Goal: Use online tool/utility

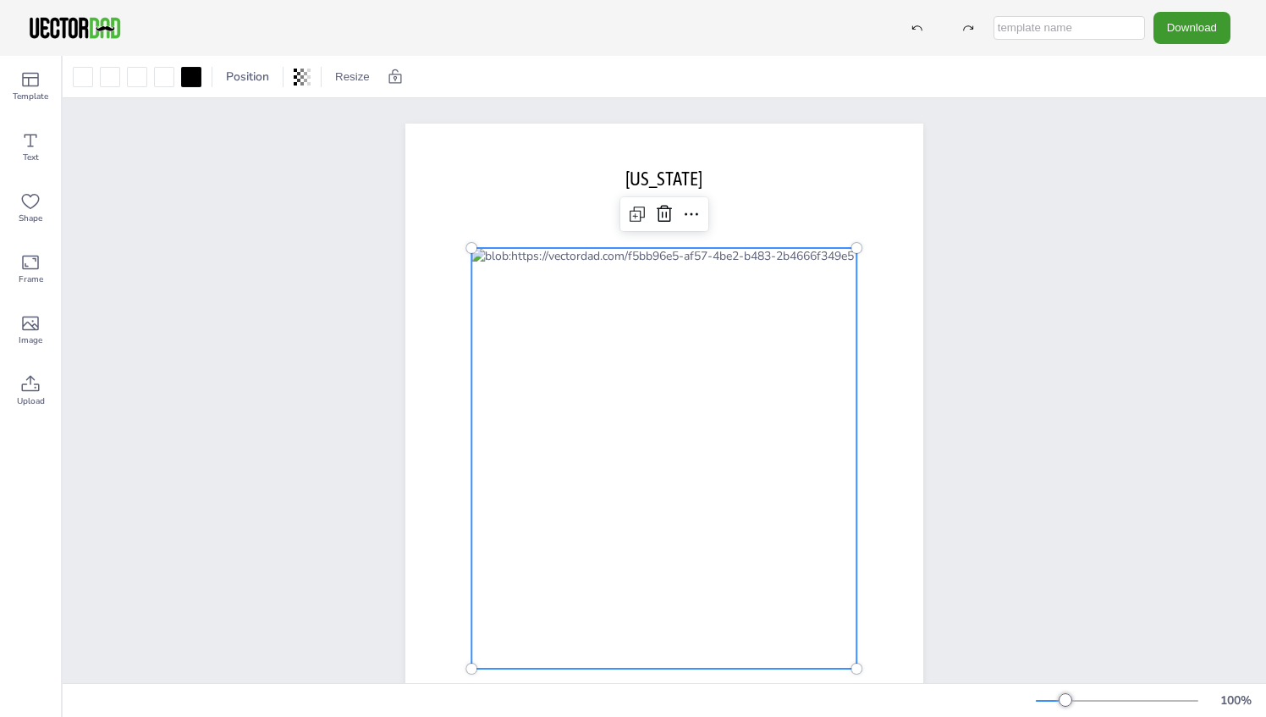
click at [488, 290] on div at bounding box center [663, 458] width 385 height 421
click at [685, 213] on icon at bounding box center [692, 214] width 14 height 3
click at [321, 306] on div "[DOMAIN_NAME] [US_STATE]" at bounding box center [665, 458] width 1204 height 720
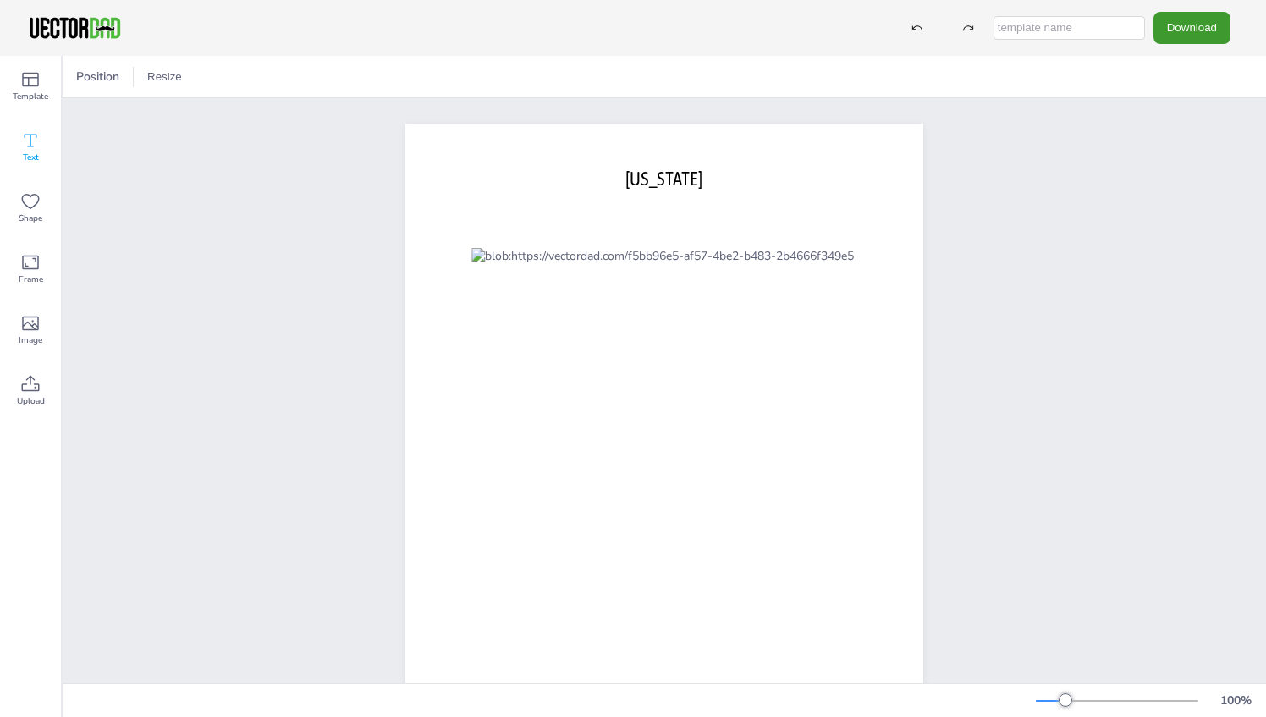
click at [25, 147] on icon at bounding box center [30, 140] width 20 height 20
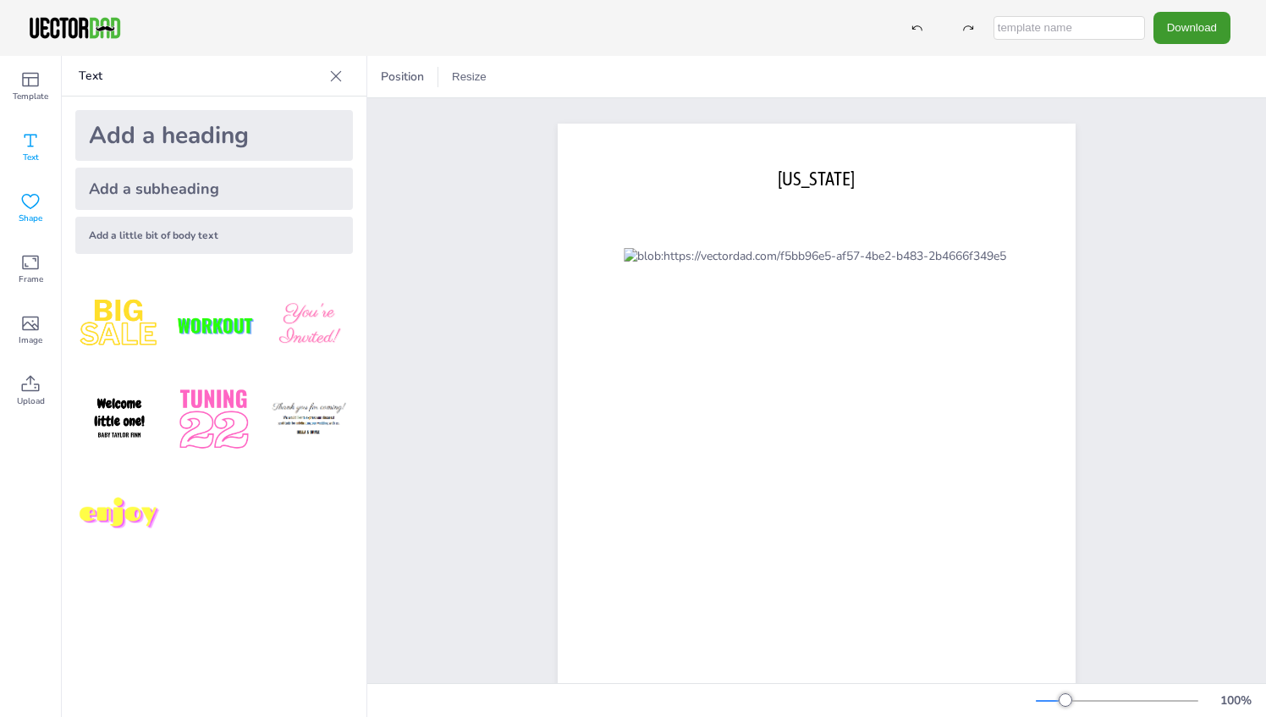
click at [34, 205] on icon at bounding box center [30, 201] width 20 height 20
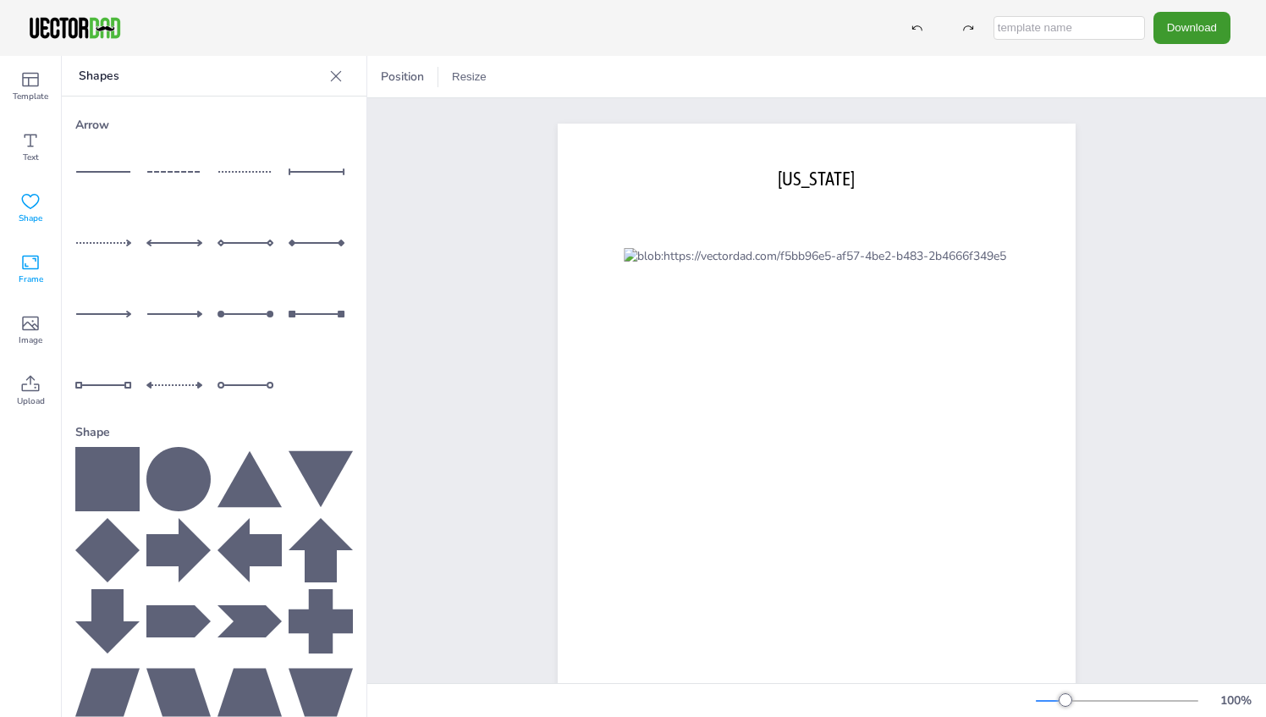
click at [25, 267] on icon at bounding box center [30, 262] width 20 height 20
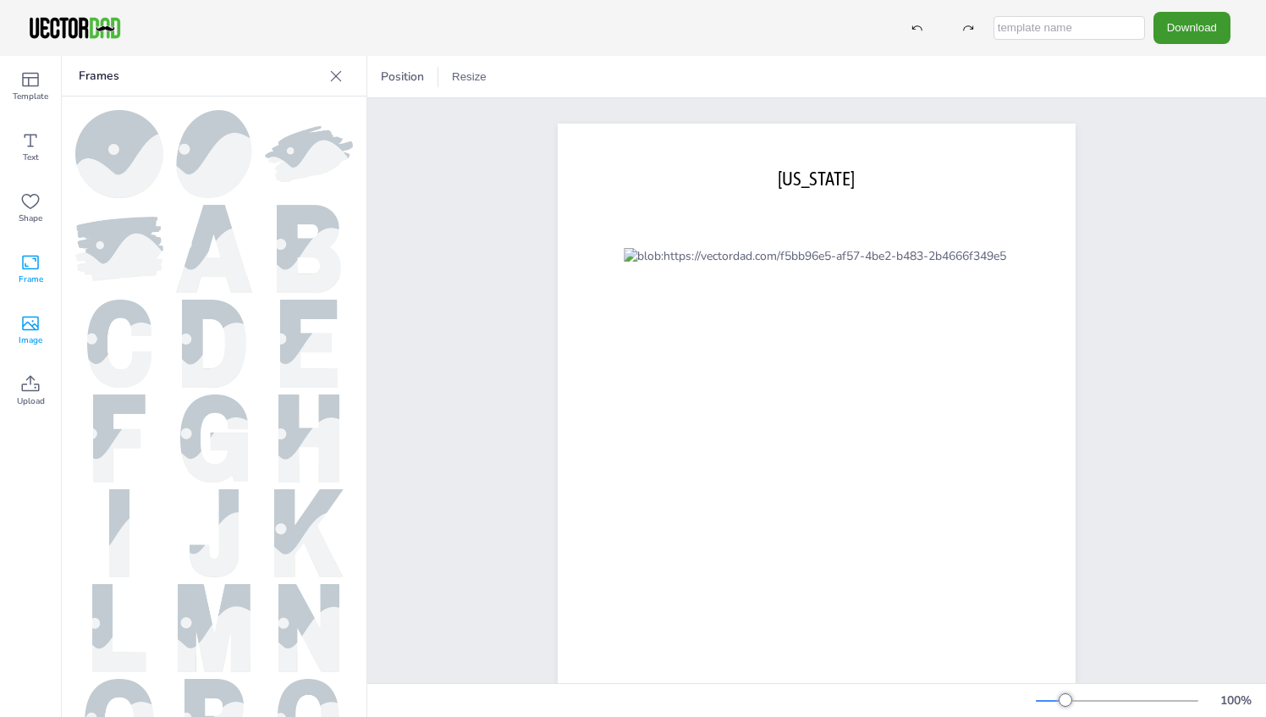
click at [36, 322] on icon at bounding box center [30, 323] width 20 height 20
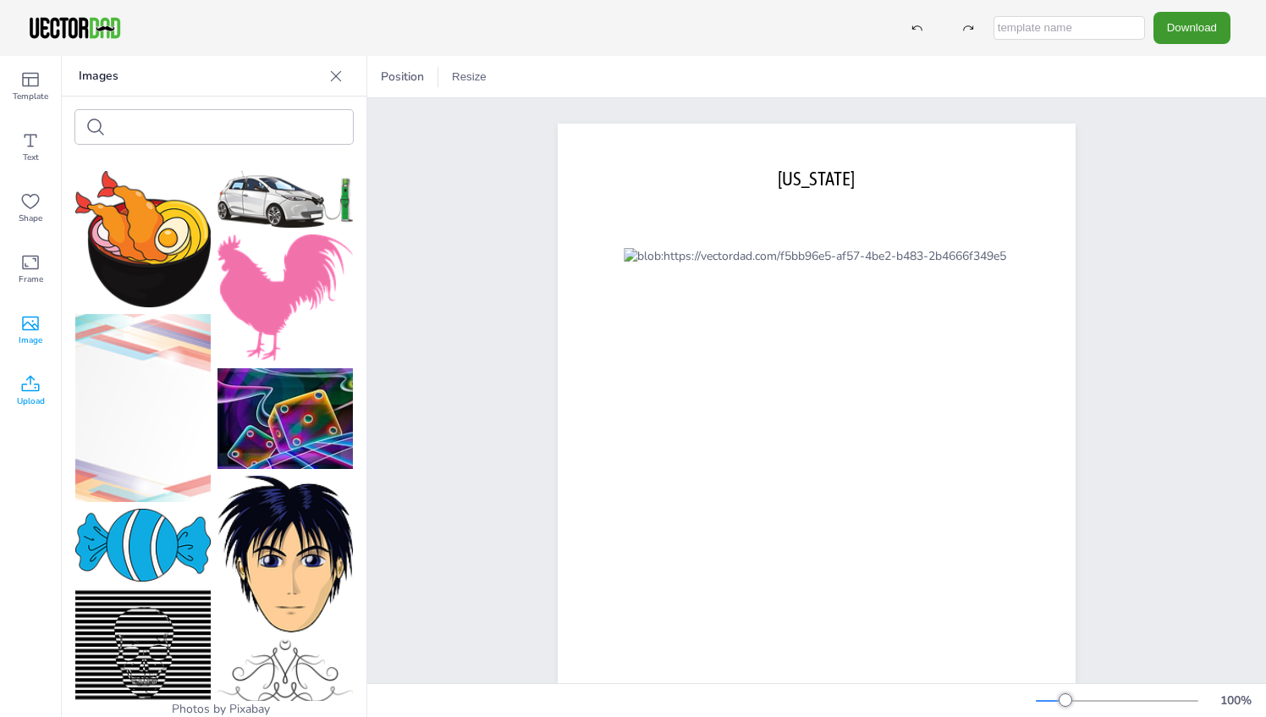
click at [27, 385] on icon at bounding box center [30, 384] width 20 height 20
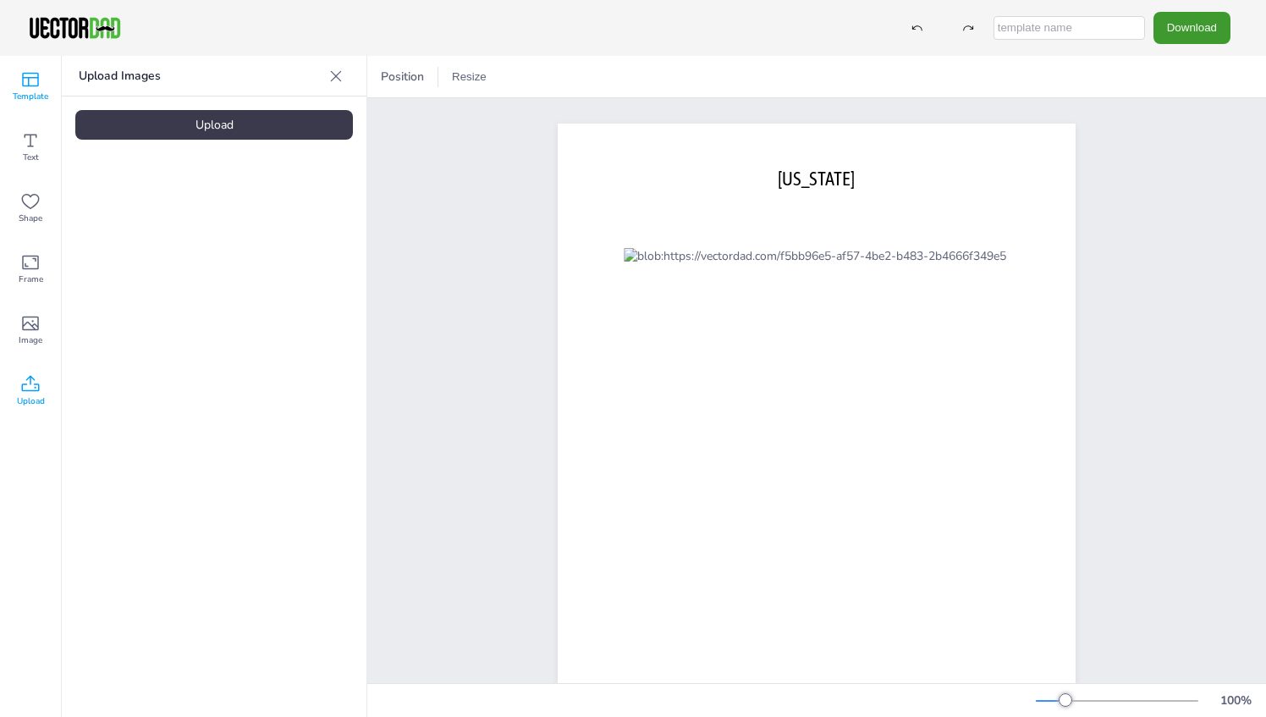
click at [28, 94] on span "Template" at bounding box center [31, 97] width 36 height 14
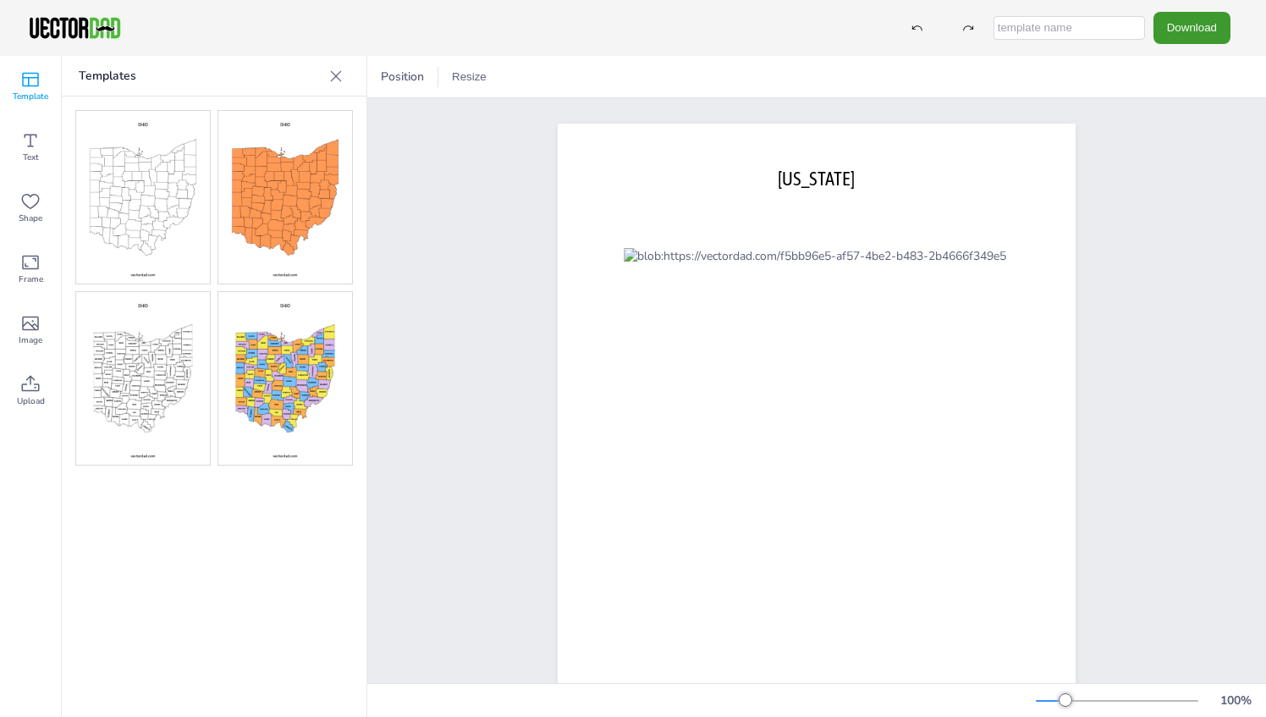
click at [341, 74] on icon at bounding box center [336, 76] width 17 height 17
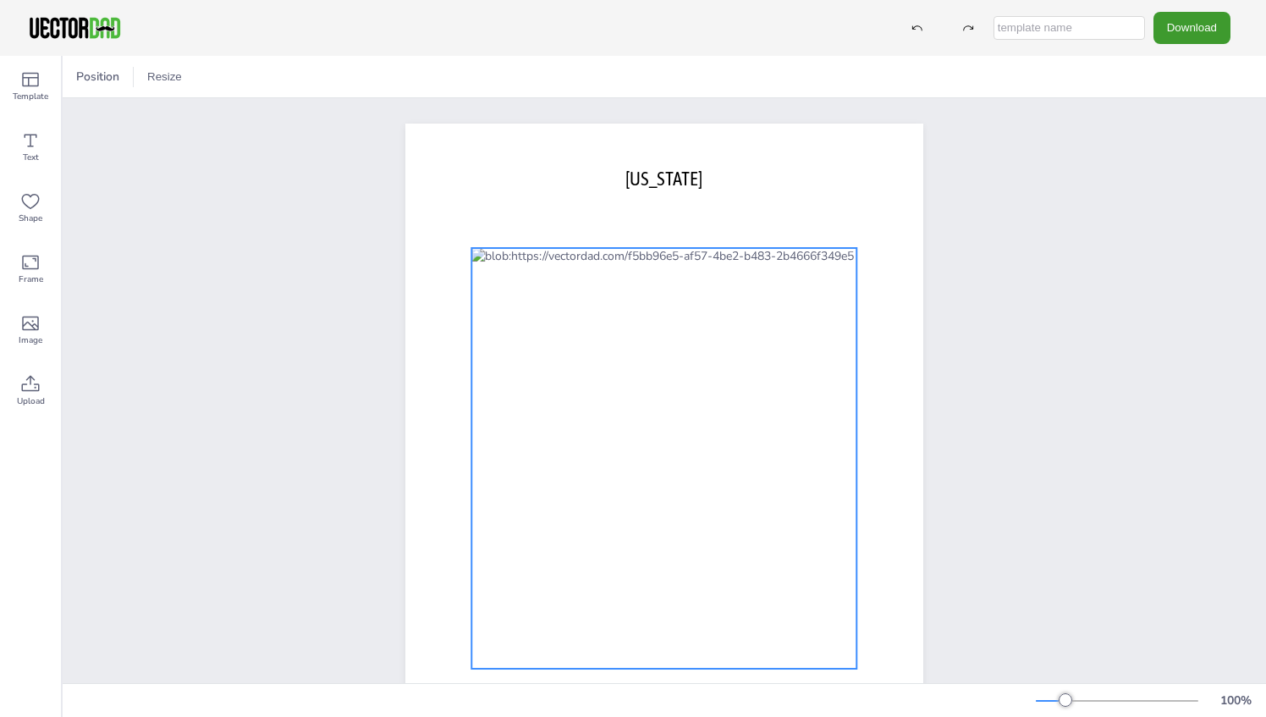
scroll to position [148, 0]
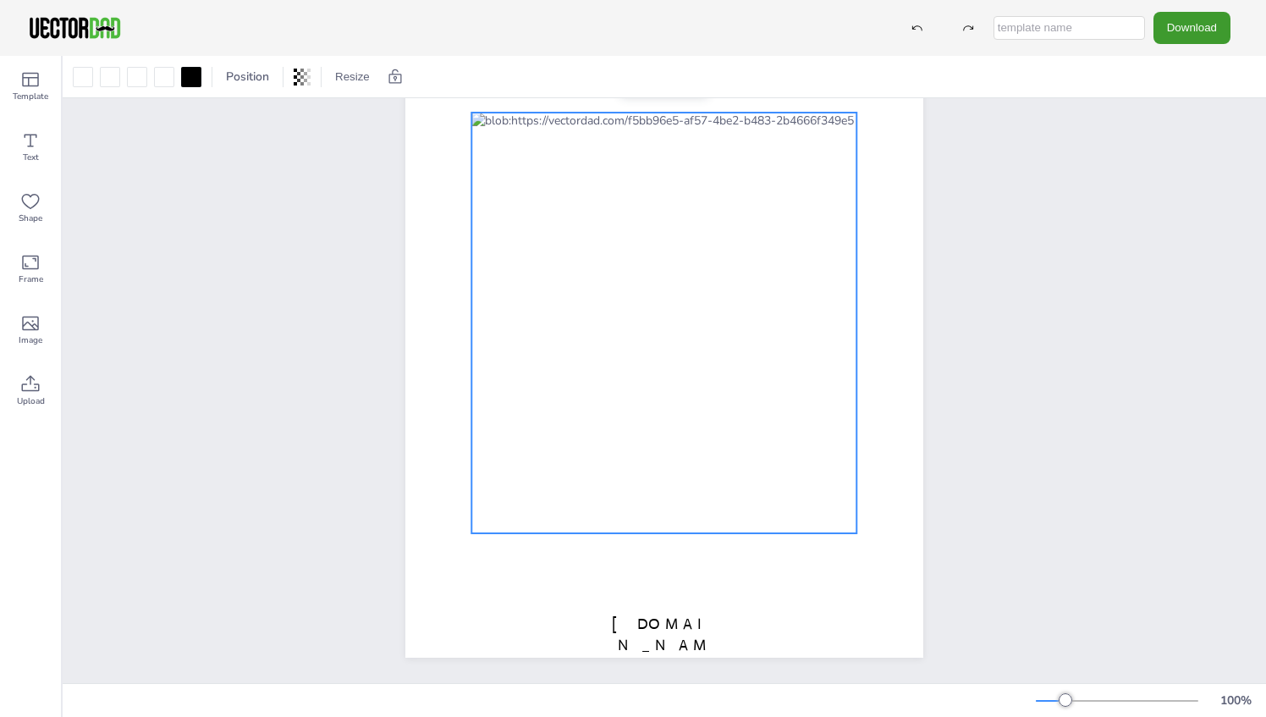
click at [338, 337] on div "[DOMAIN_NAME] [US_STATE]" at bounding box center [665, 323] width 664 height 720
click at [491, 146] on div at bounding box center [663, 323] width 385 height 421
click at [168, 74] on div at bounding box center [164, 77] width 20 height 20
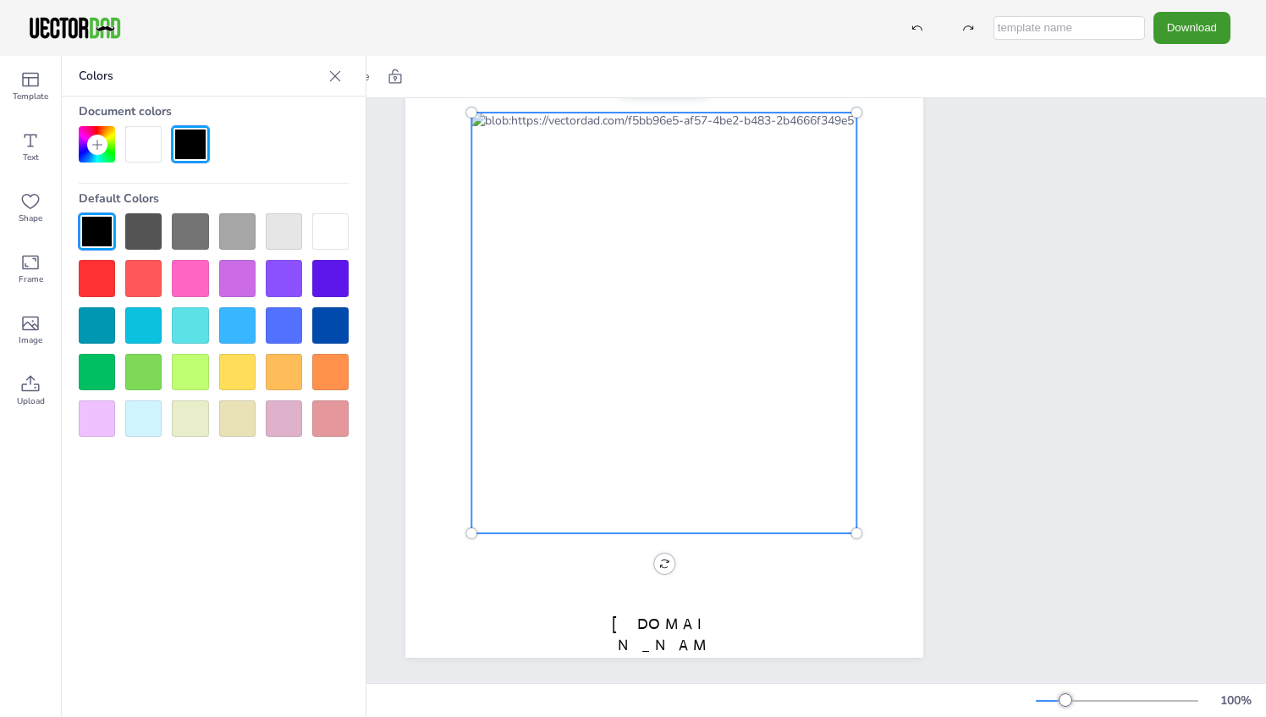
click at [483, 149] on div at bounding box center [663, 323] width 385 height 421
click at [559, 309] on div at bounding box center [663, 323] width 385 height 421
click at [552, 372] on div at bounding box center [663, 323] width 385 height 421
click at [187, 372] on div at bounding box center [190, 372] width 36 height 36
click at [490, 146] on div at bounding box center [663, 323] width 385 height 421
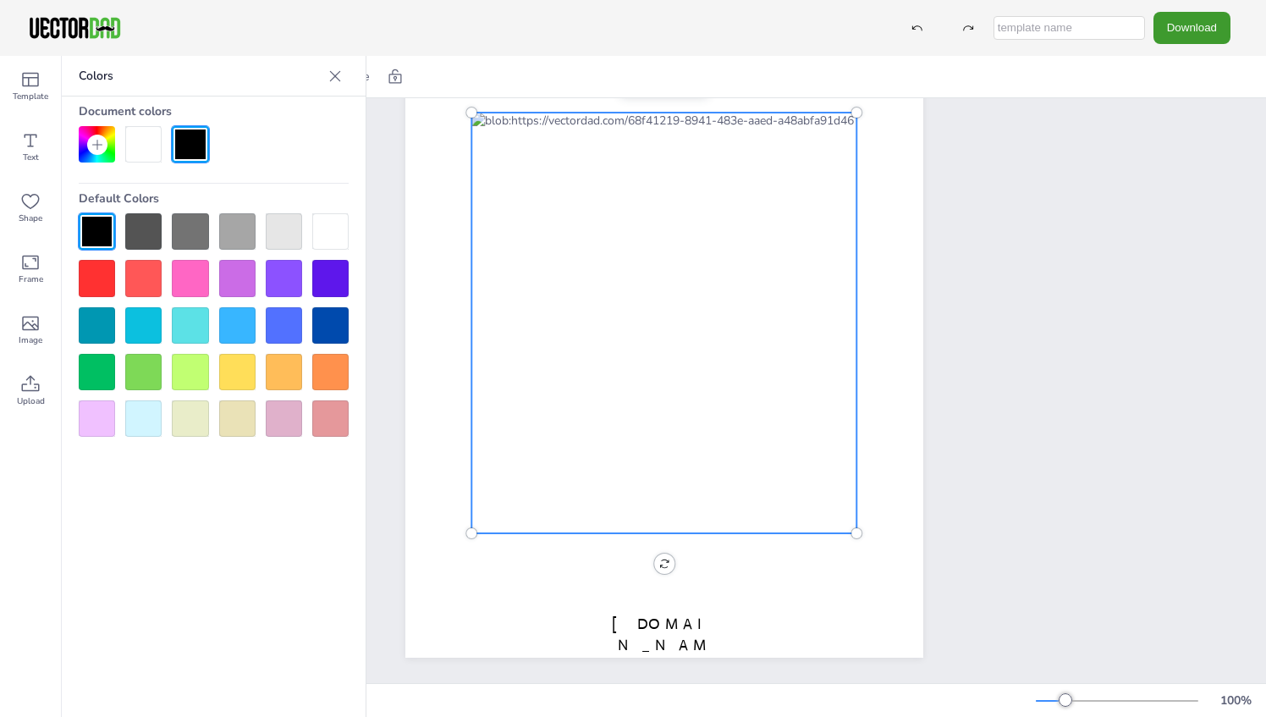
click at [538, 178] on div at bounding box center [663, 323] width 385 height 421
drag, startPoint x: 567, startPoint y: 219, endPoint x: 580, endPoint y: 166, distance: 54.8
click at [567, 212] on div at bounding box center [663, 323] width 385 height 421
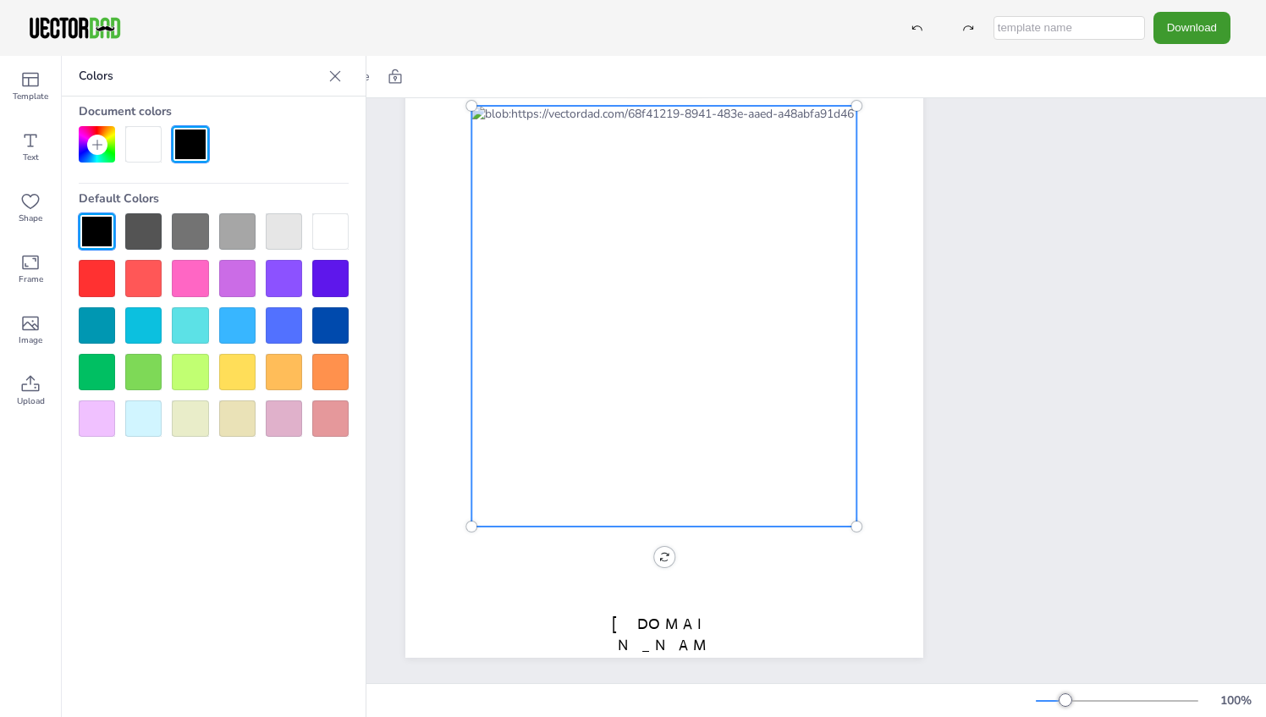
click at [581, 162] on div at bounding box center [663, 316] width 385 height 421
click at [132, 145] on div at bounding box center [143, 144] width 36 height 36
click at [146, 144] on div at bounding box center [143, 144] width 36 height 36
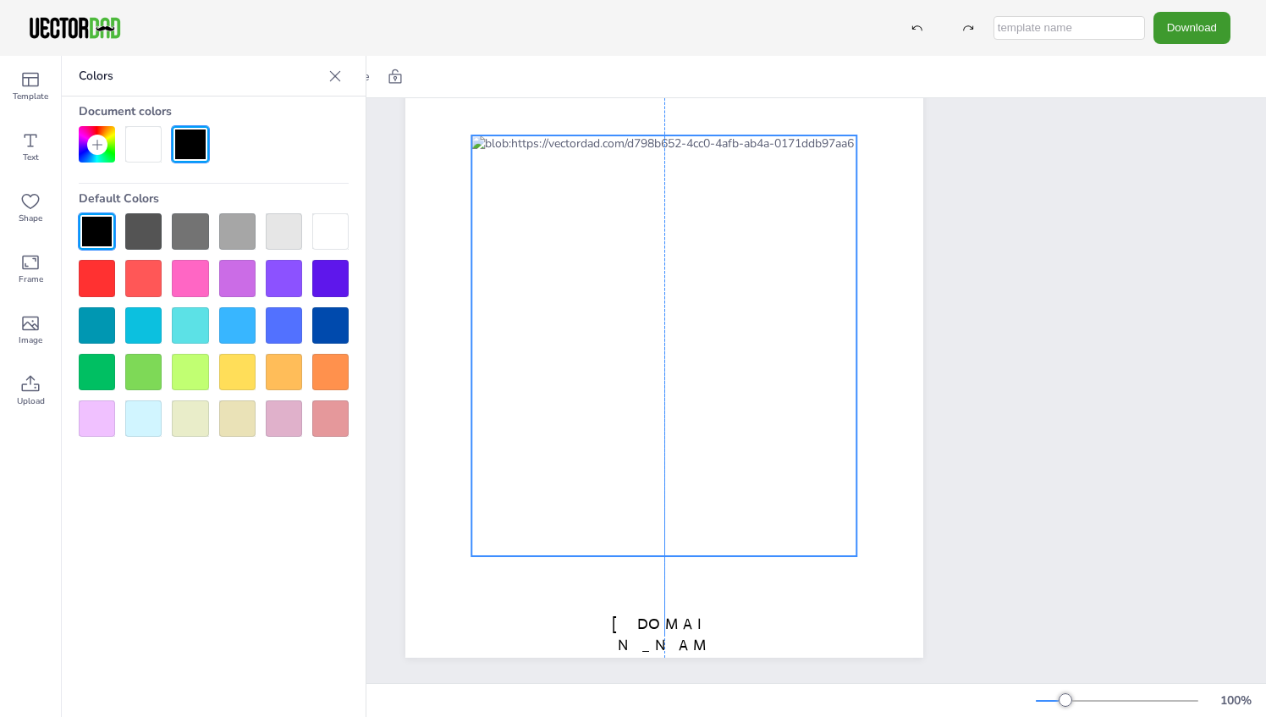
drag, startPoint x: 486, startPoint y: 146, endPoint x: 482, endPoint y: 174, distance: 29.0
click at [482, 174] on div at bounding box center [663, 345] width 385 height 421
click at [480, 173] on div at bounding box center [663, 345] width 385 height 421
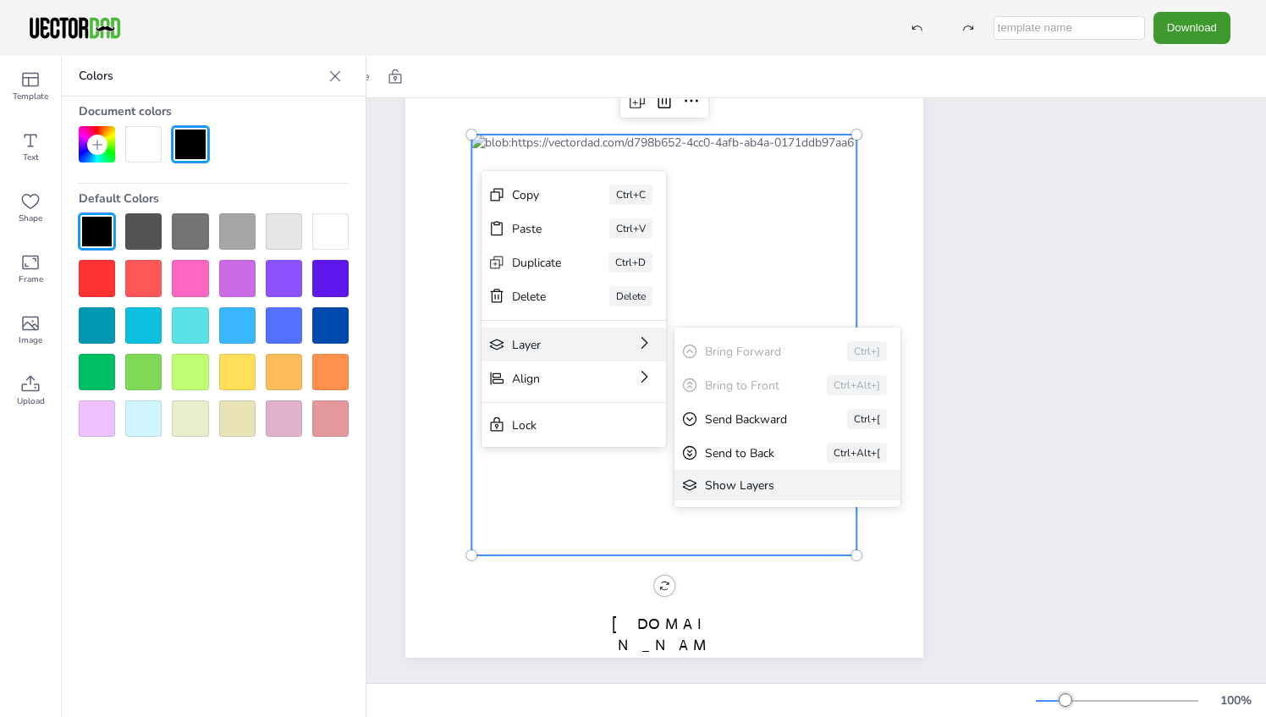
click at [747, 486] on div "Show Layers" at bounding box center [775, 485] width 141 height 16
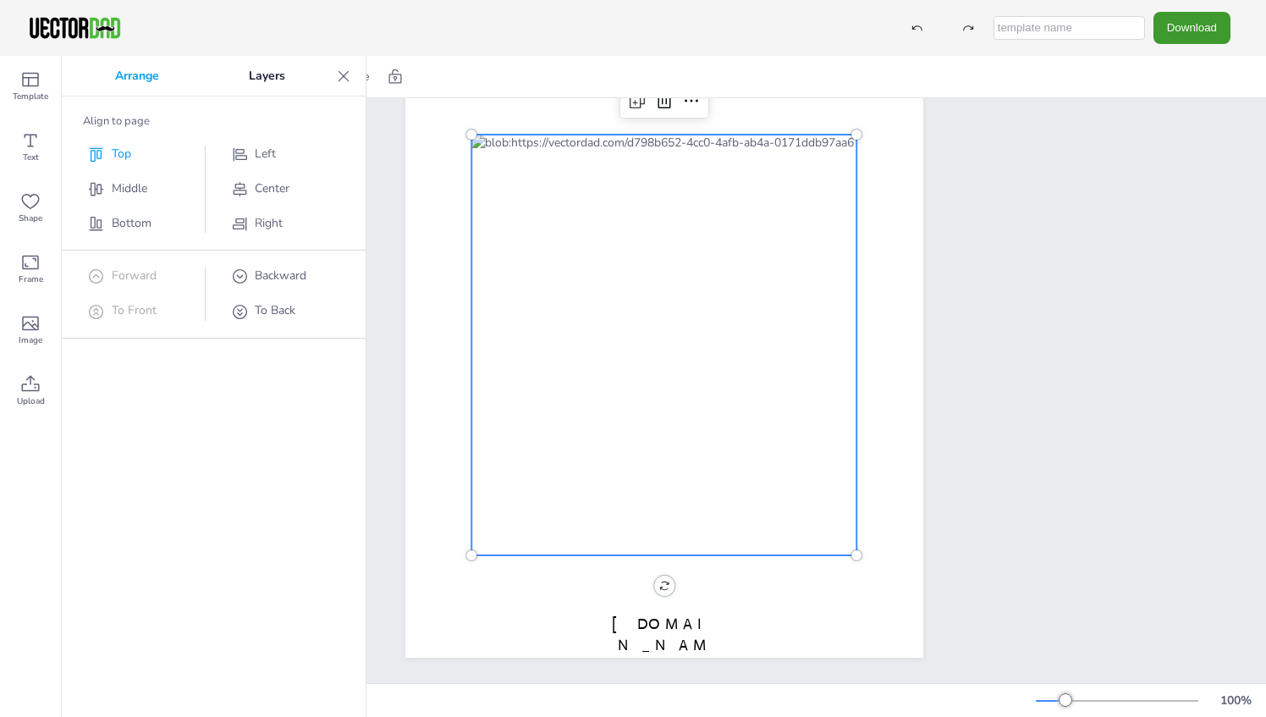
click at [131, 152] on div "Top" at bounding box center [141, 155] width 109 height 18
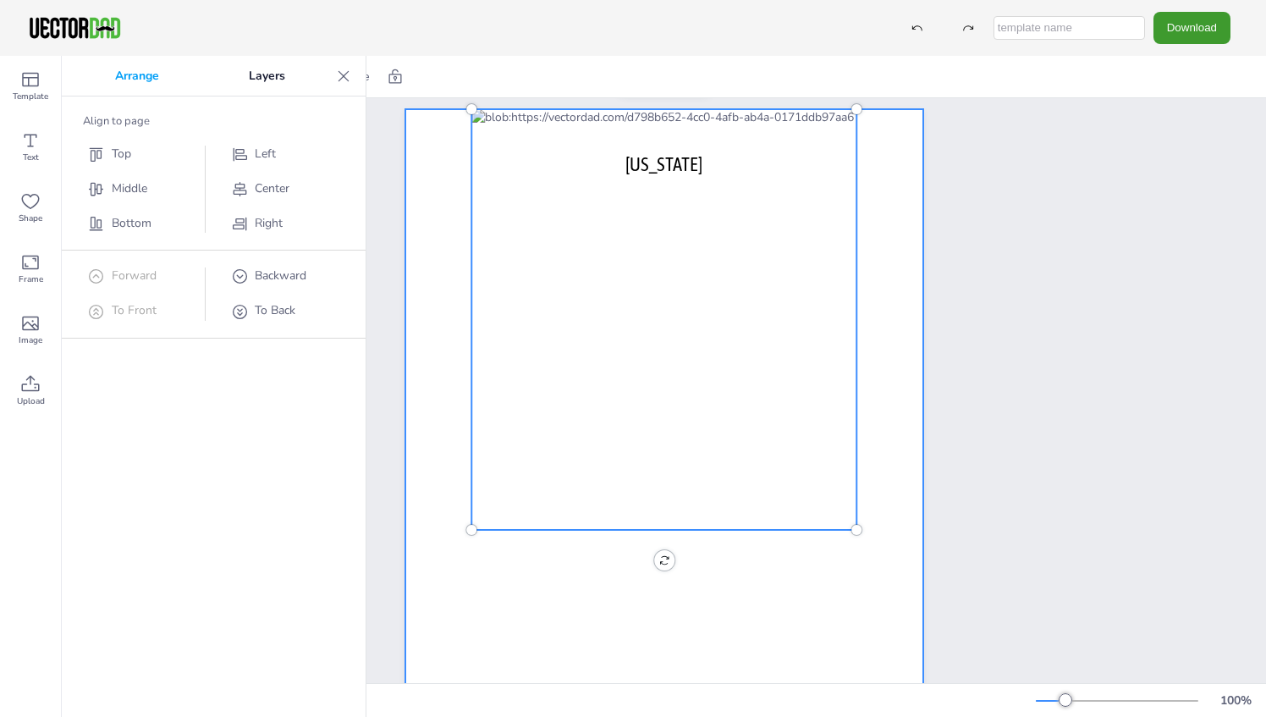
scroll to position [0, 0]
